Goal: Register for event/course

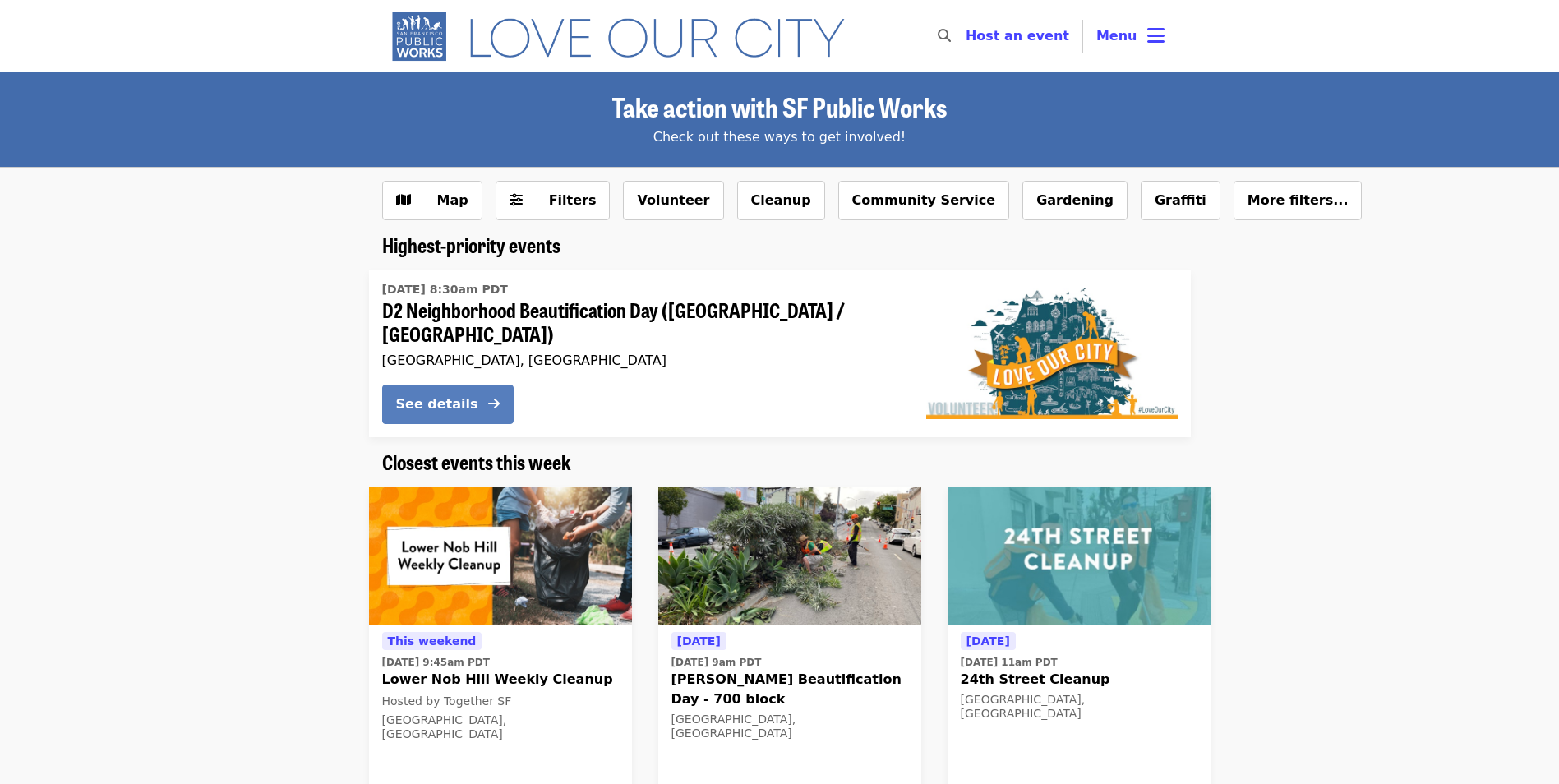
click at [459, 395] on div "See details" at bounding box center [437, 404] width 83 height 20
